Goal: Task Accomplishment & Management: Manage account settings

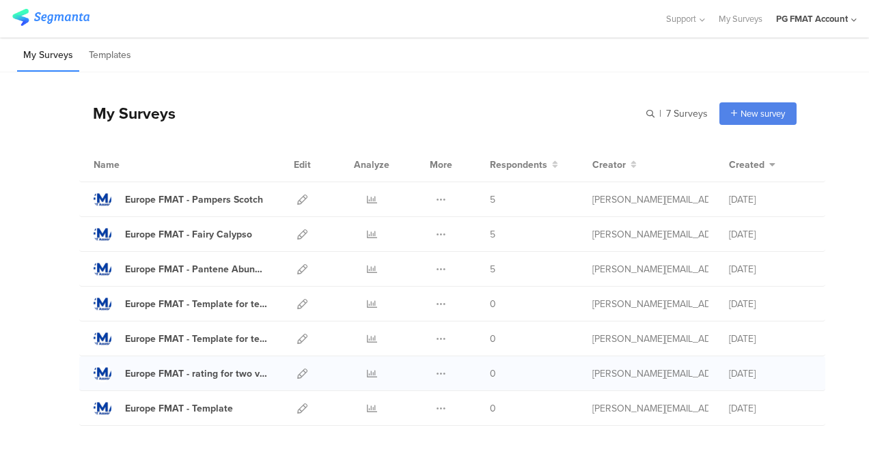
scroll to position [39, 0]
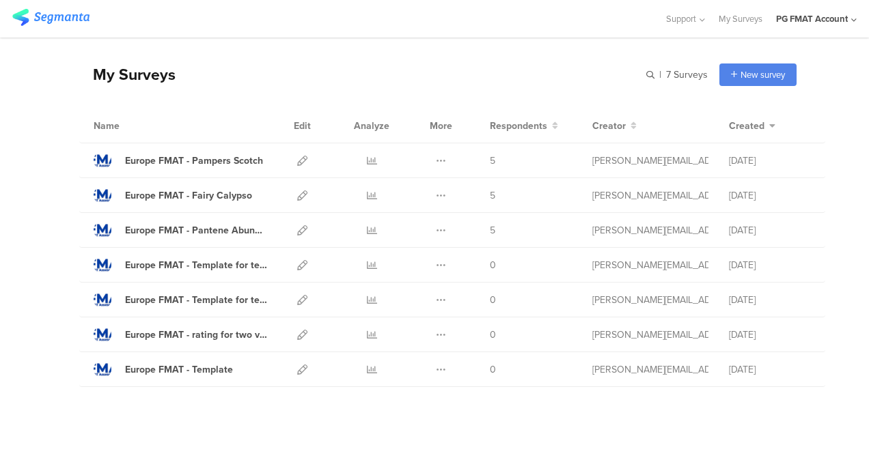
click at [810, 22] on div "PG FMAT Account" at bounding box center [812, 18] width 72 height 13
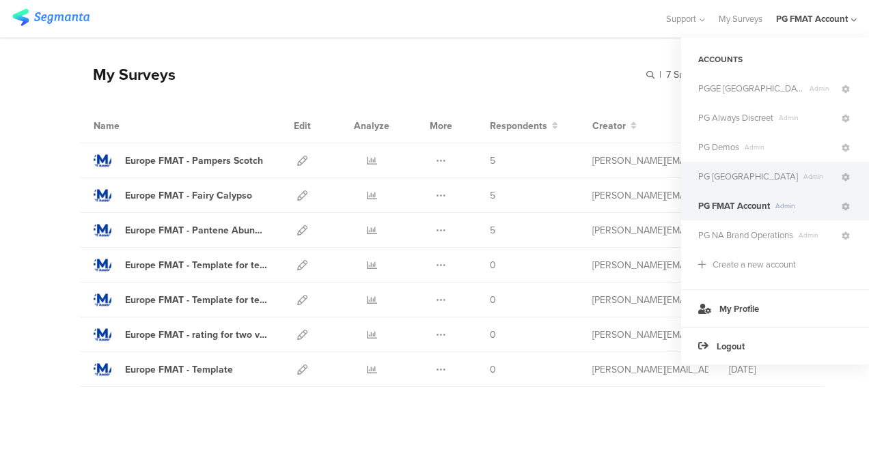
click at [723, 178] on span "PG [GEOGRAPHIC_DATA]" at bounding box center [748, 176] width 100 height 13
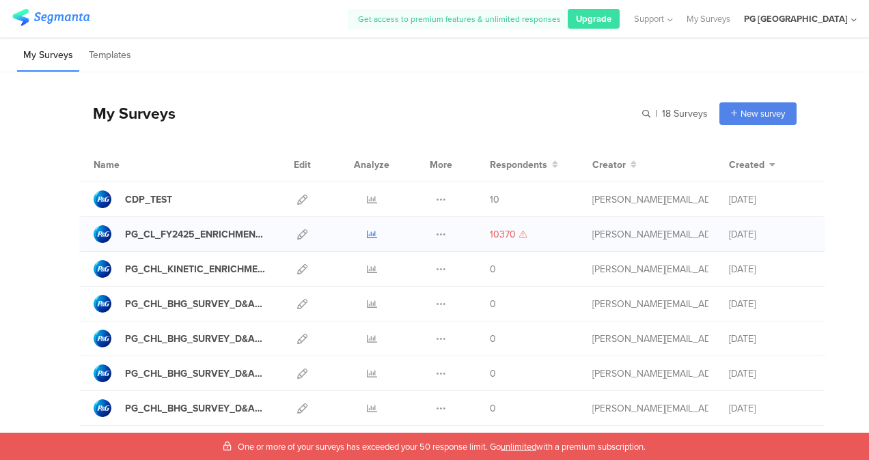
click at [367, 235] on icon at bounding box center [372, 234] width 10 height 10
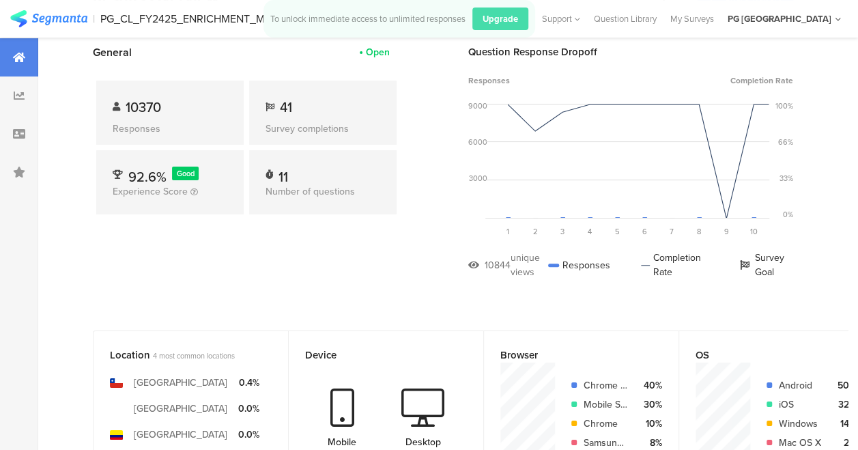
scroll to position [73, 0]
